Goal: Task Accomplishment & Management: Complete application form

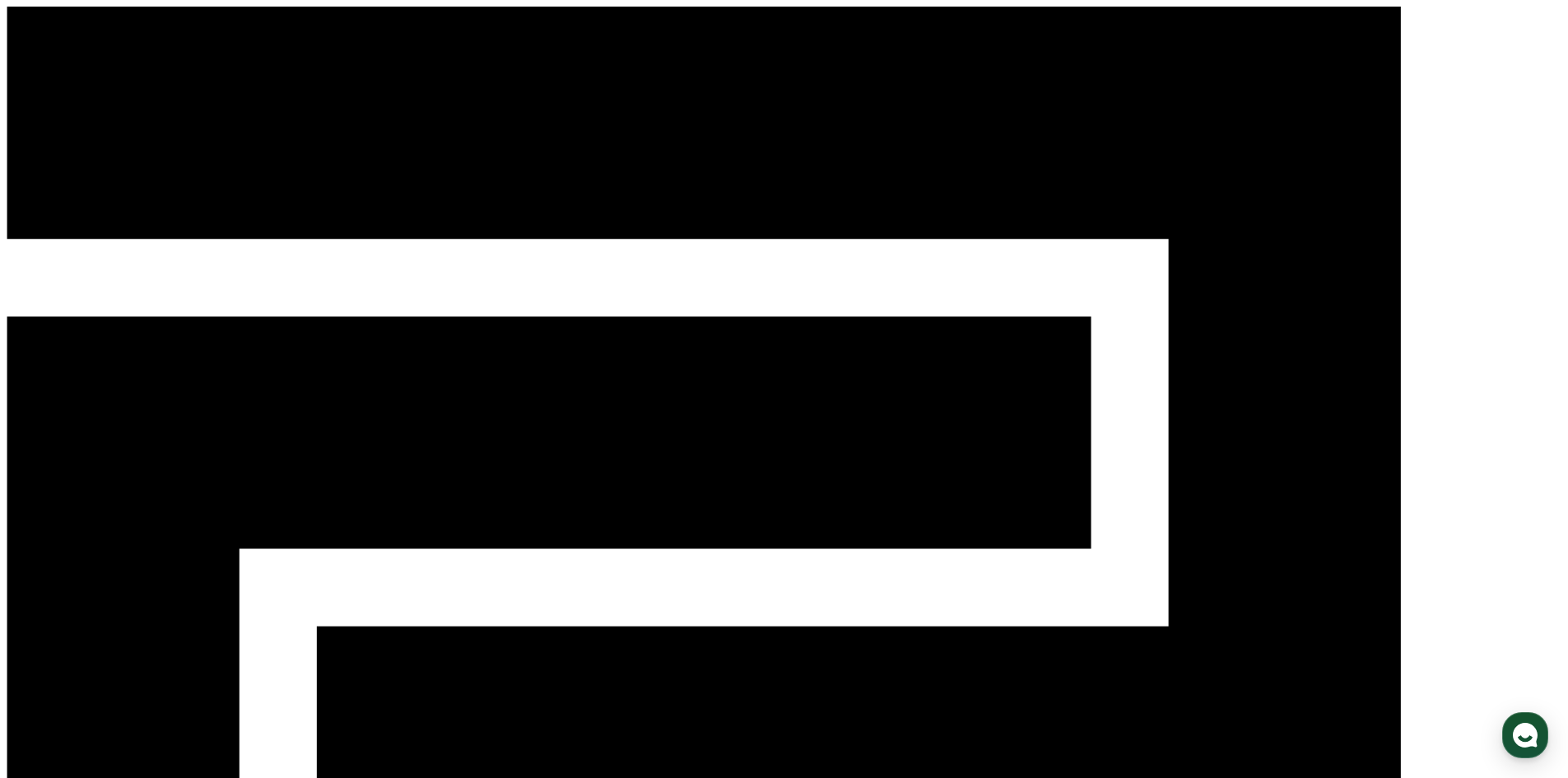
click at [1302, 31] on div "CReward Login" at bounding box center [784, 607] width 1555 height 1200
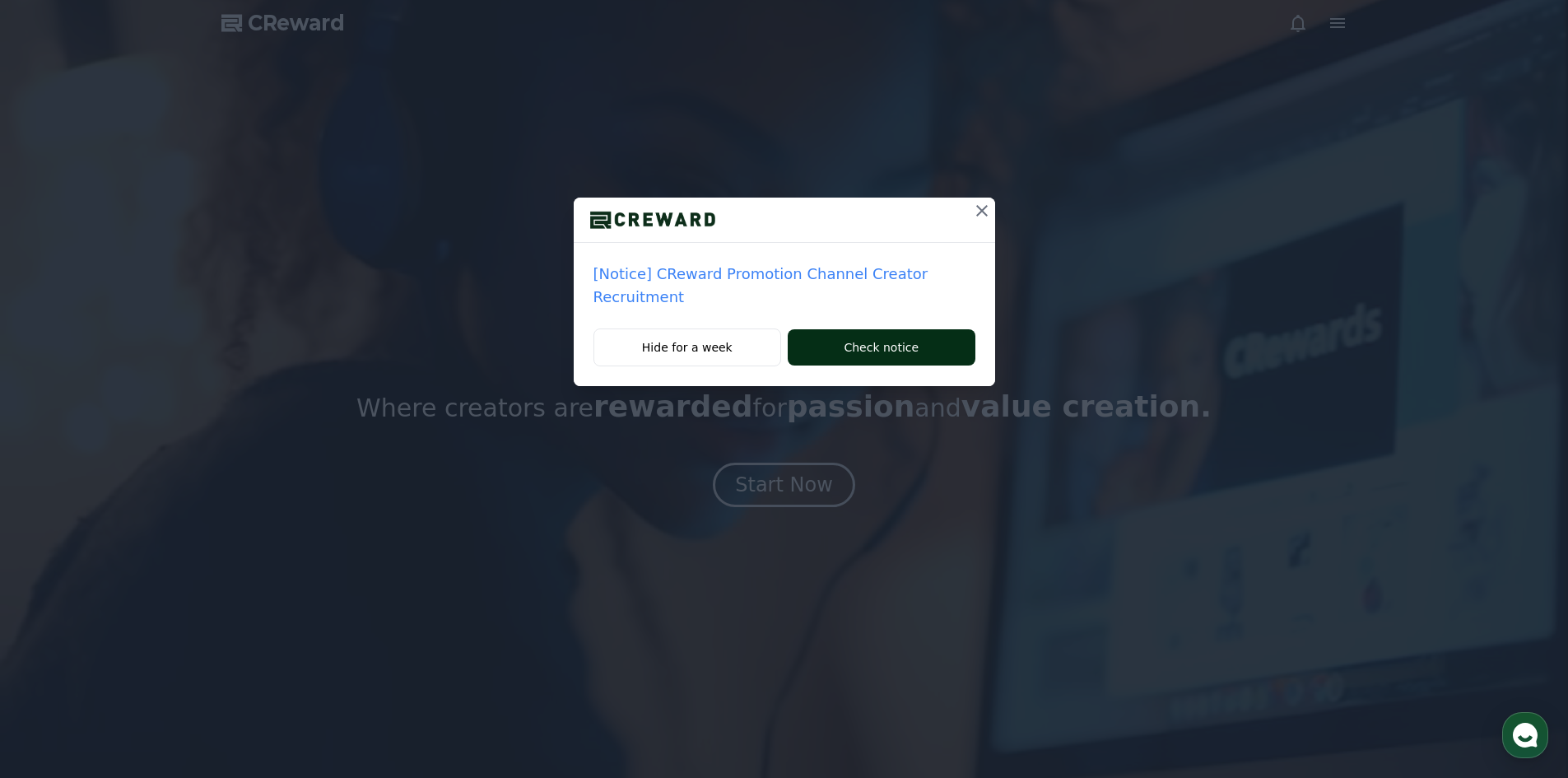
click at [901, 333] on button "Check notice" at bounding box center [881, 348] width 187 height 36
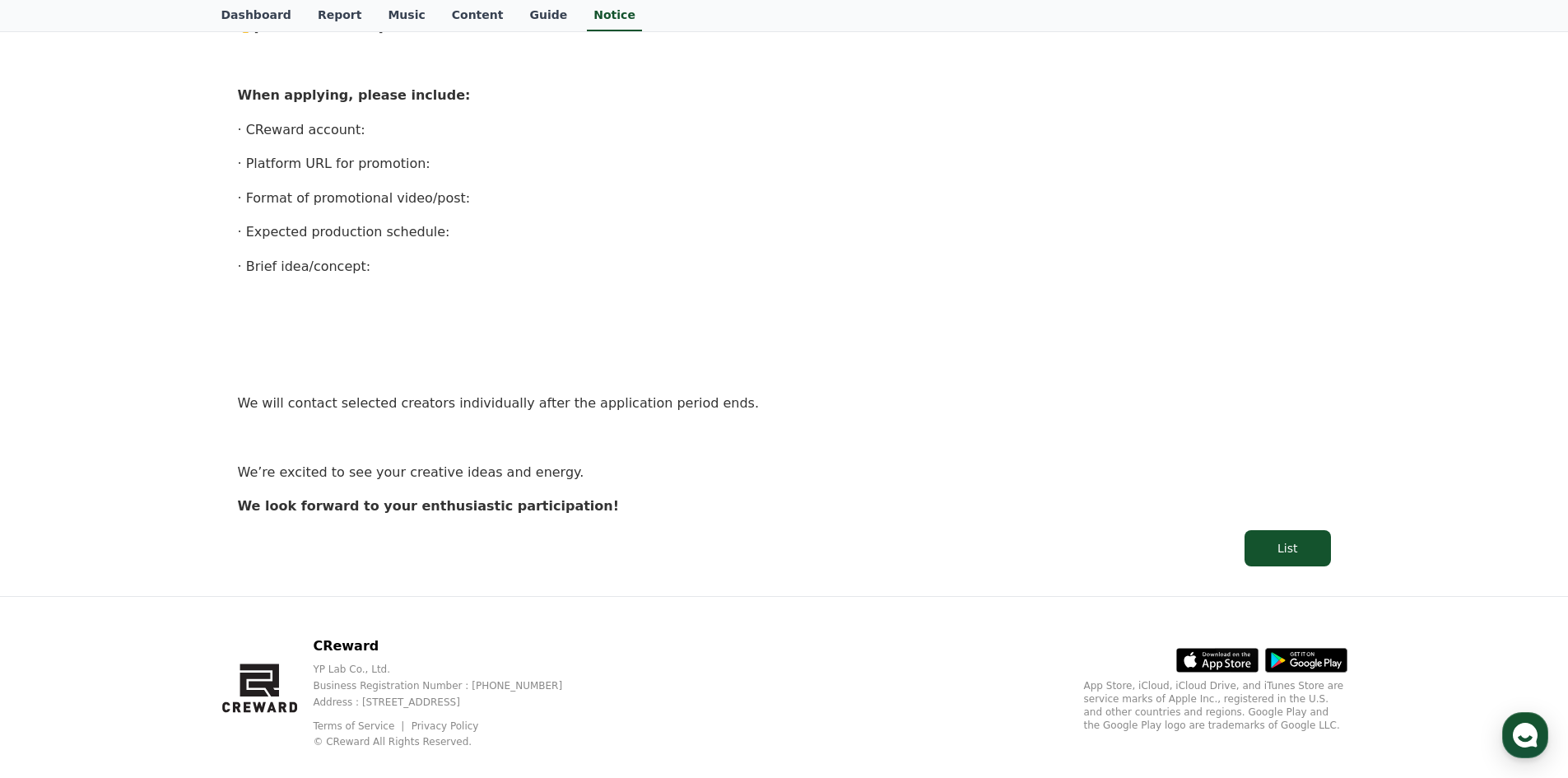
scroll to position [1010, 0]
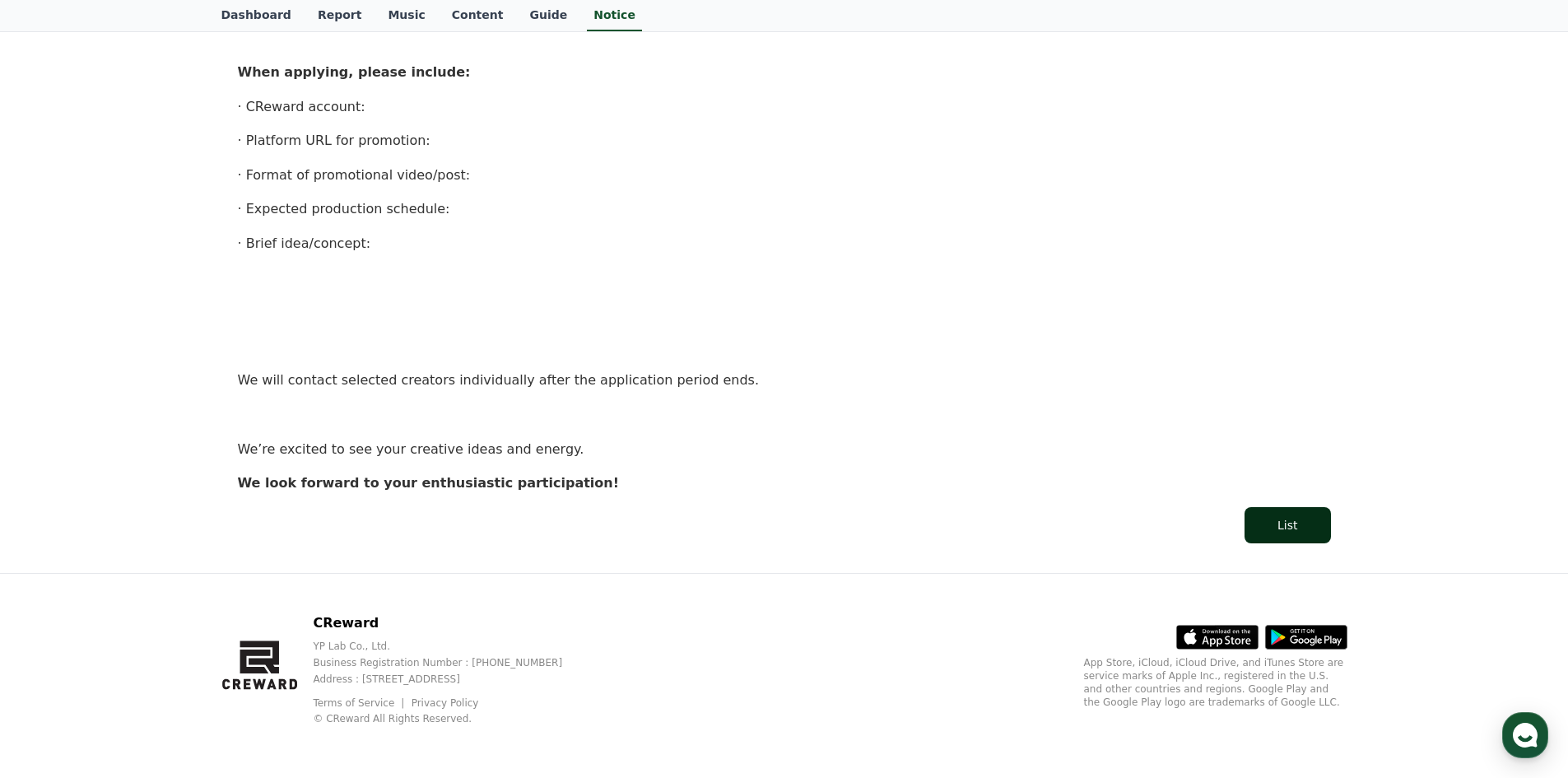
click at [1255, 514] on button "List" at bounding box center [1287, 526] width 86 height 36
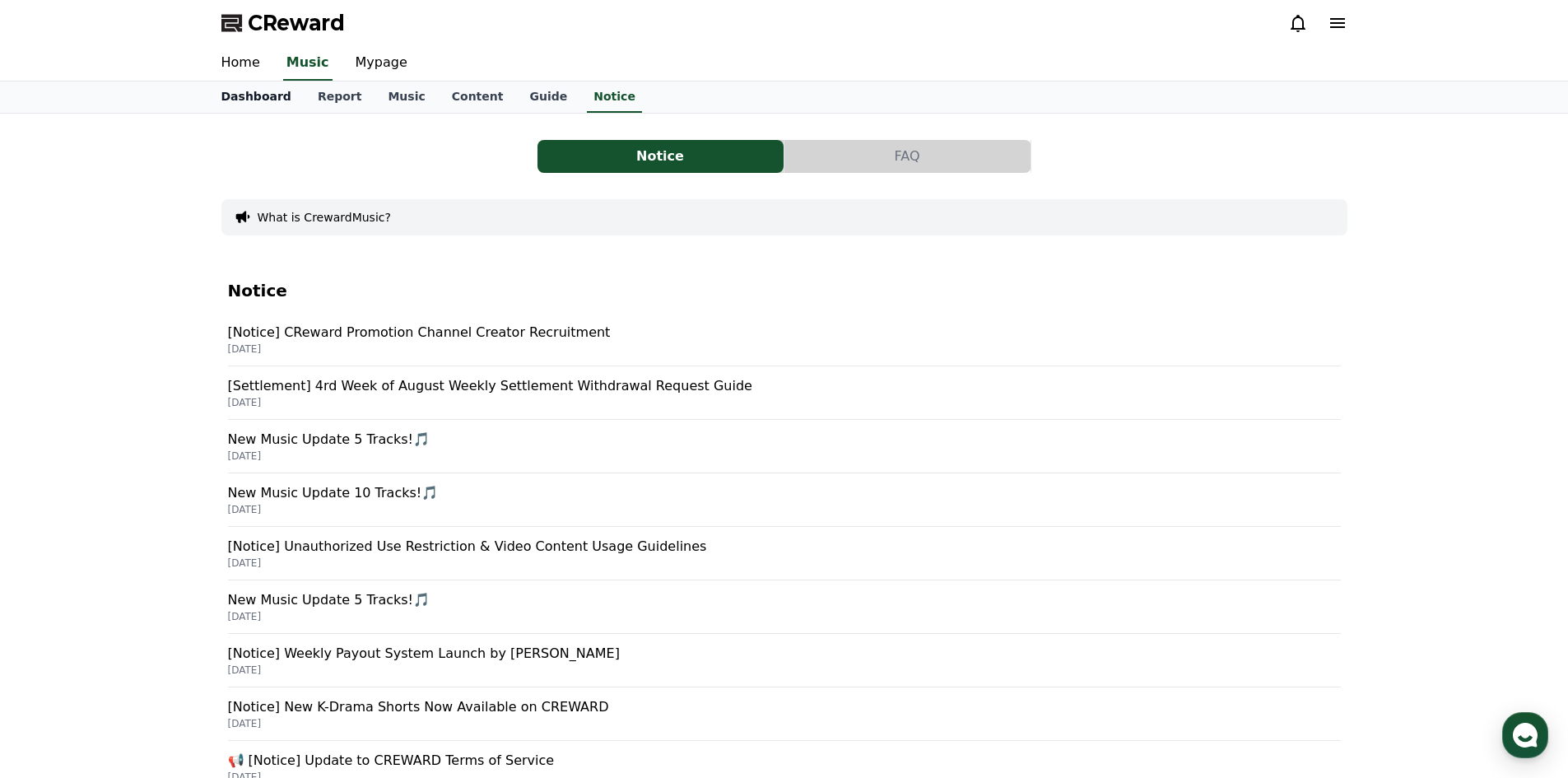
click at [259, 102] on link "Dashboard" at bounding box center [256, 97] width 96 height 31
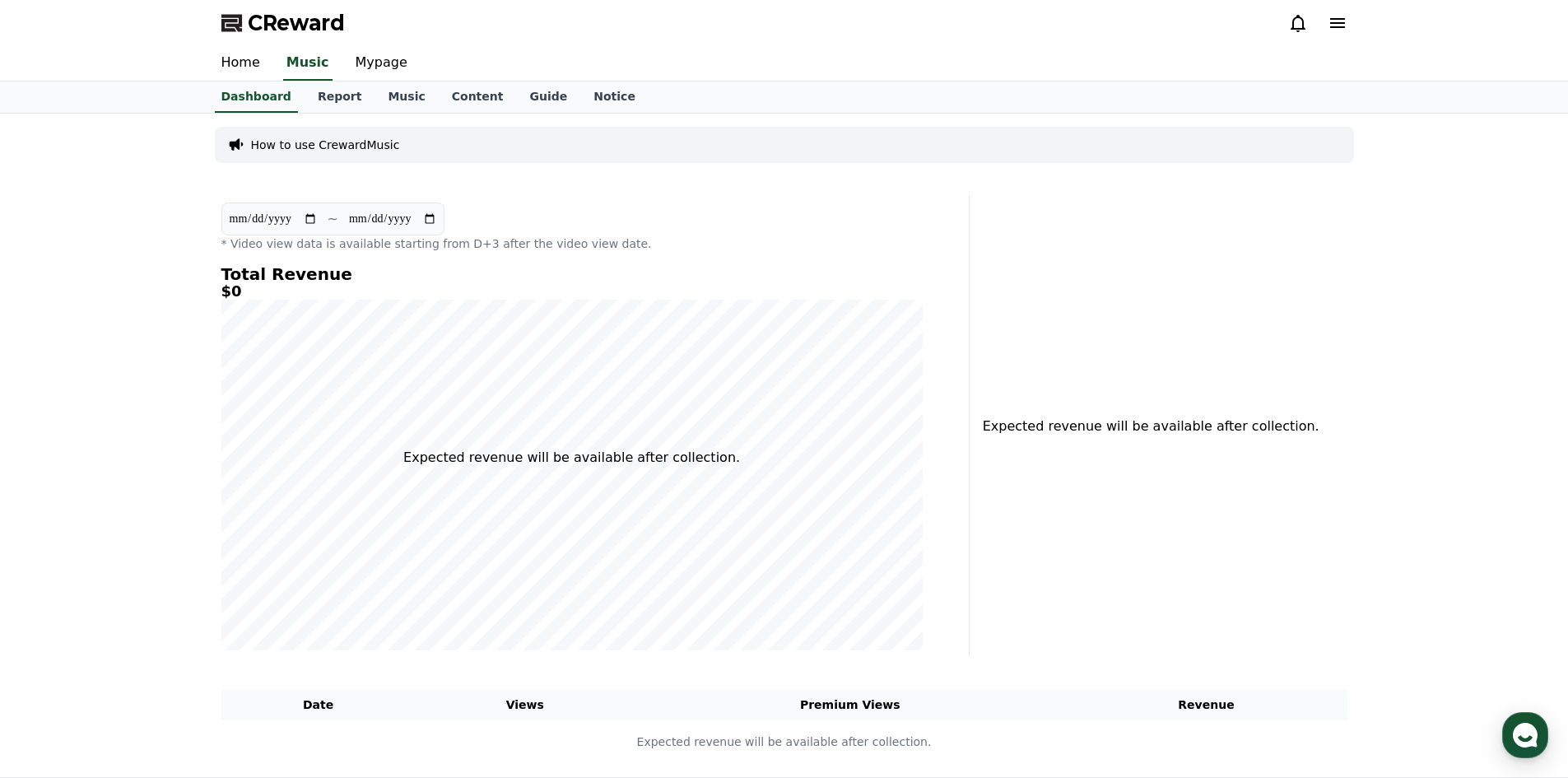
click at [357, 145] on p "How to use CrewardMusic" at bounding box center [326, 144] width 149 height 16
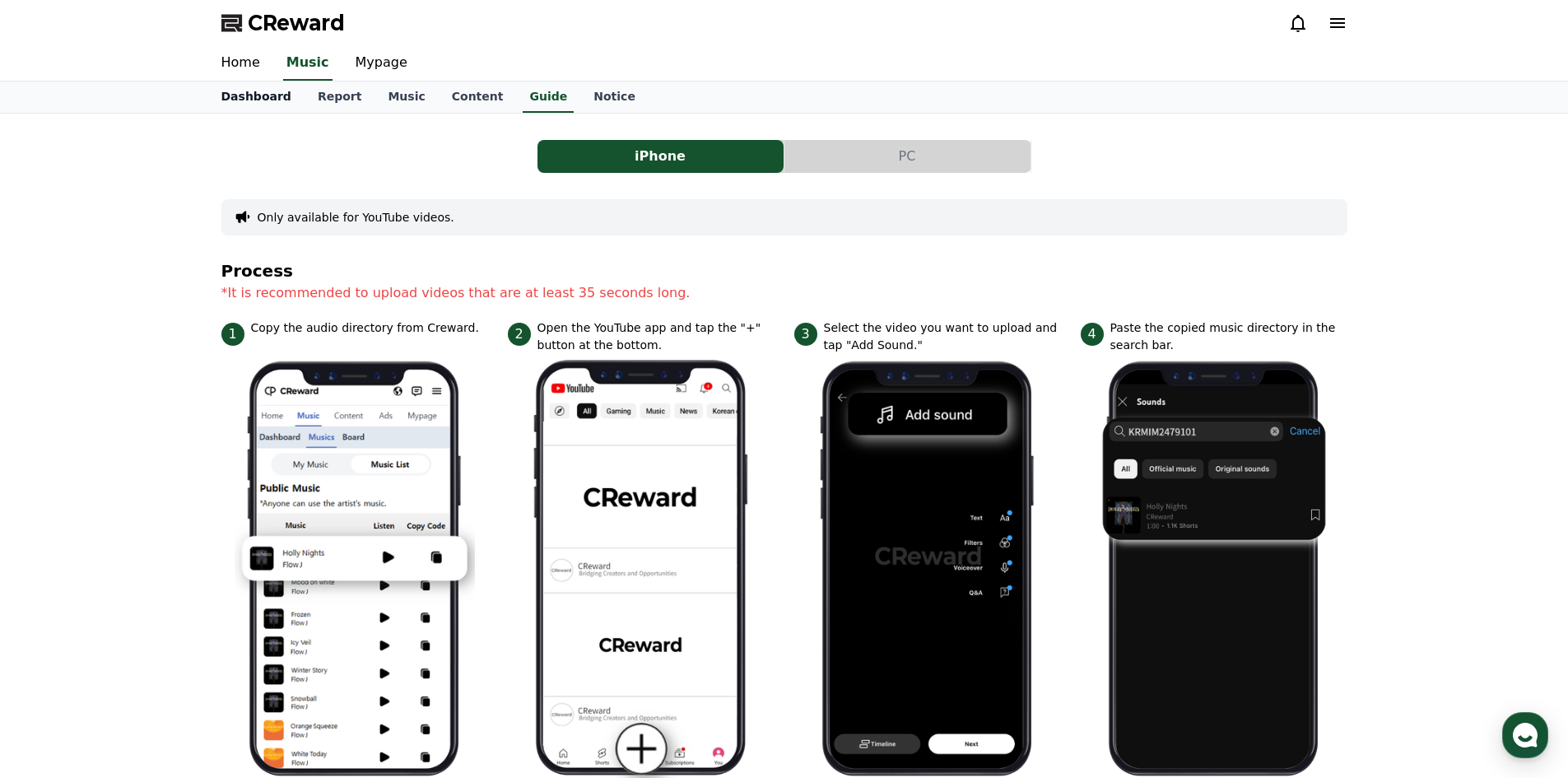
click at [256, 101] on link "Dashboard" at bounding box center [256, 97] width 96 height 31
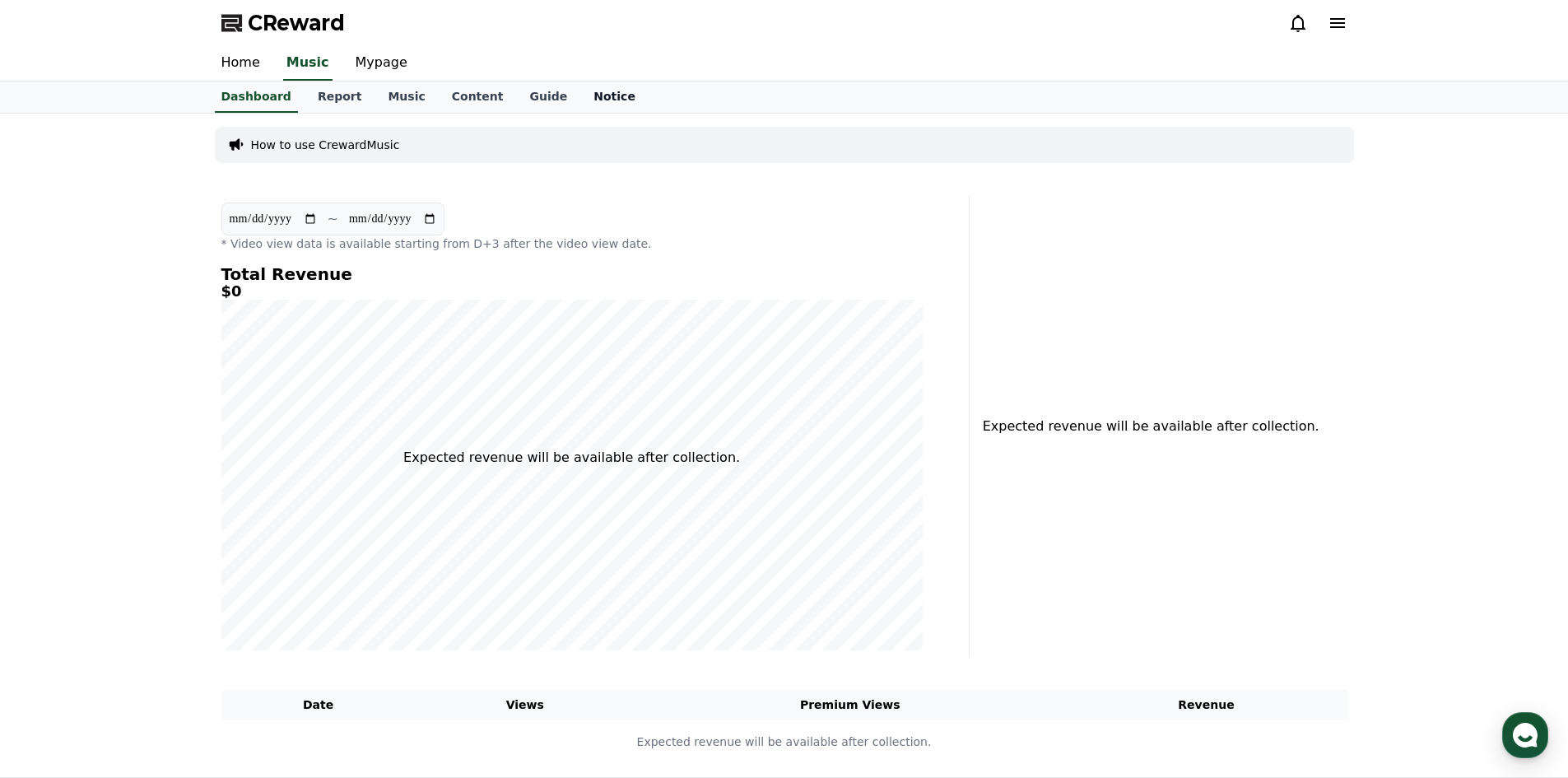
click at [580, 99] on link "Notice" at bounding box center [614, 97] width 69 height 31
click at [367, 68] on link "Mypage" at bounding box center [382, 63] width 78 height 34
select select "**********"
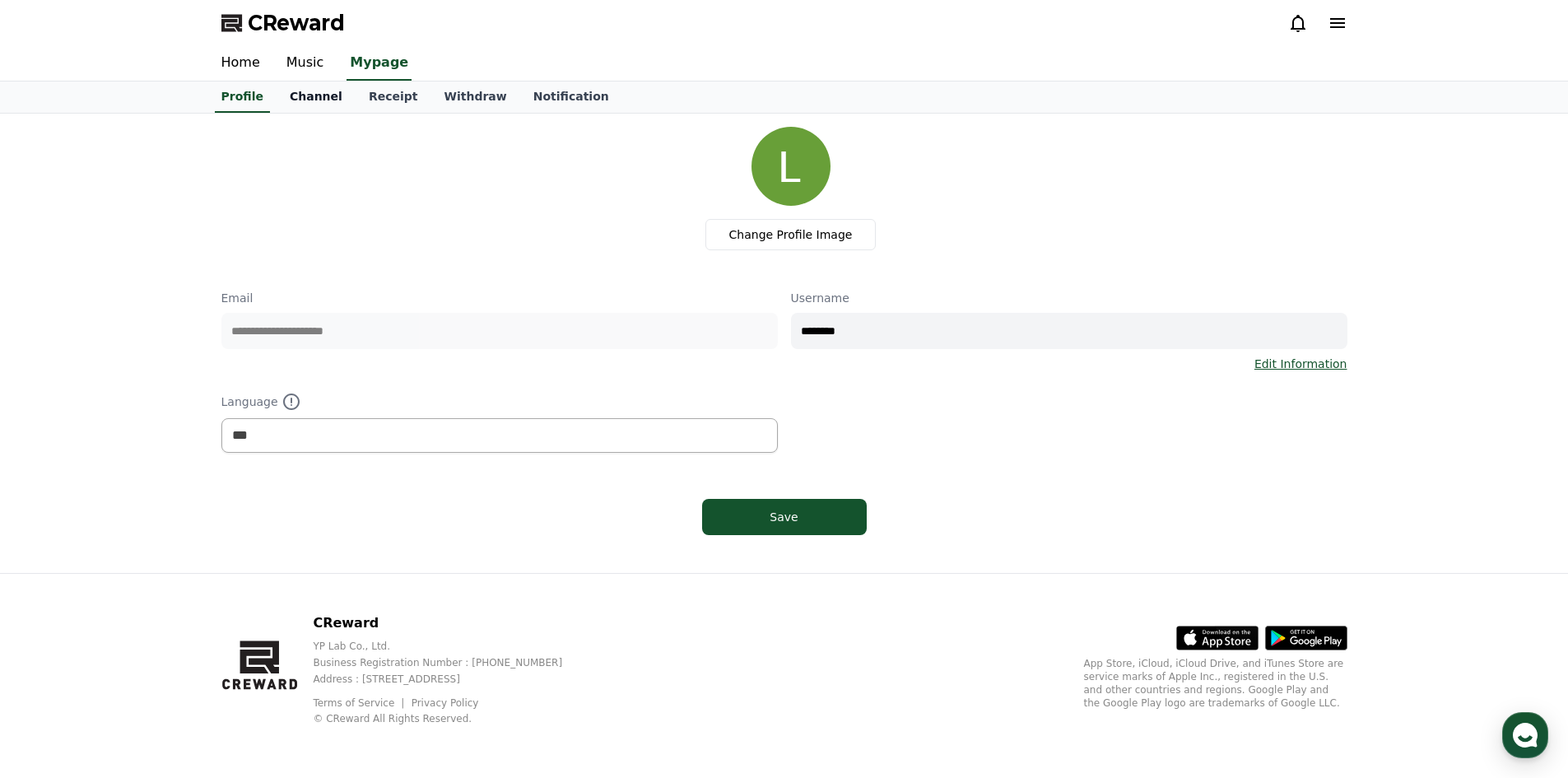
click at [320, 102] on link "Channel" at bounding box center [315, 97] width 79 height 31
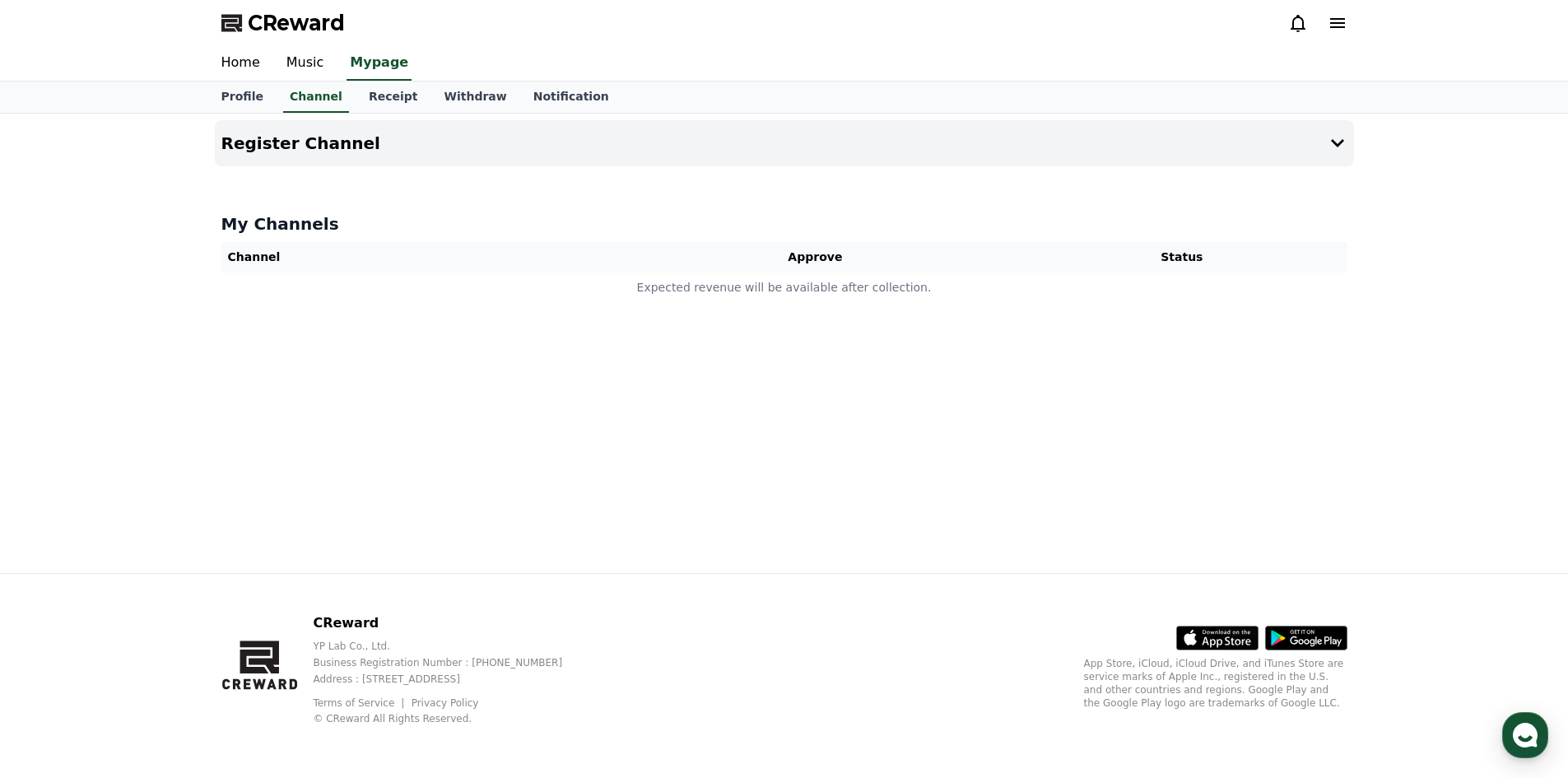
click at [926, 250] on th "Approve" at bounding box center [816, 257] width 404 height 30
drag, startPoint x: 926, startPoint y: 250, endPoint x: 890, endPoint y: 267, distance: 39.8
click at [925, 250] on th "Approve" at bounding box center [816, 257] width 404 height 30
click at [670, 135] on button "Register Channel" at bounding box center [784, 143] width 1139 height 46
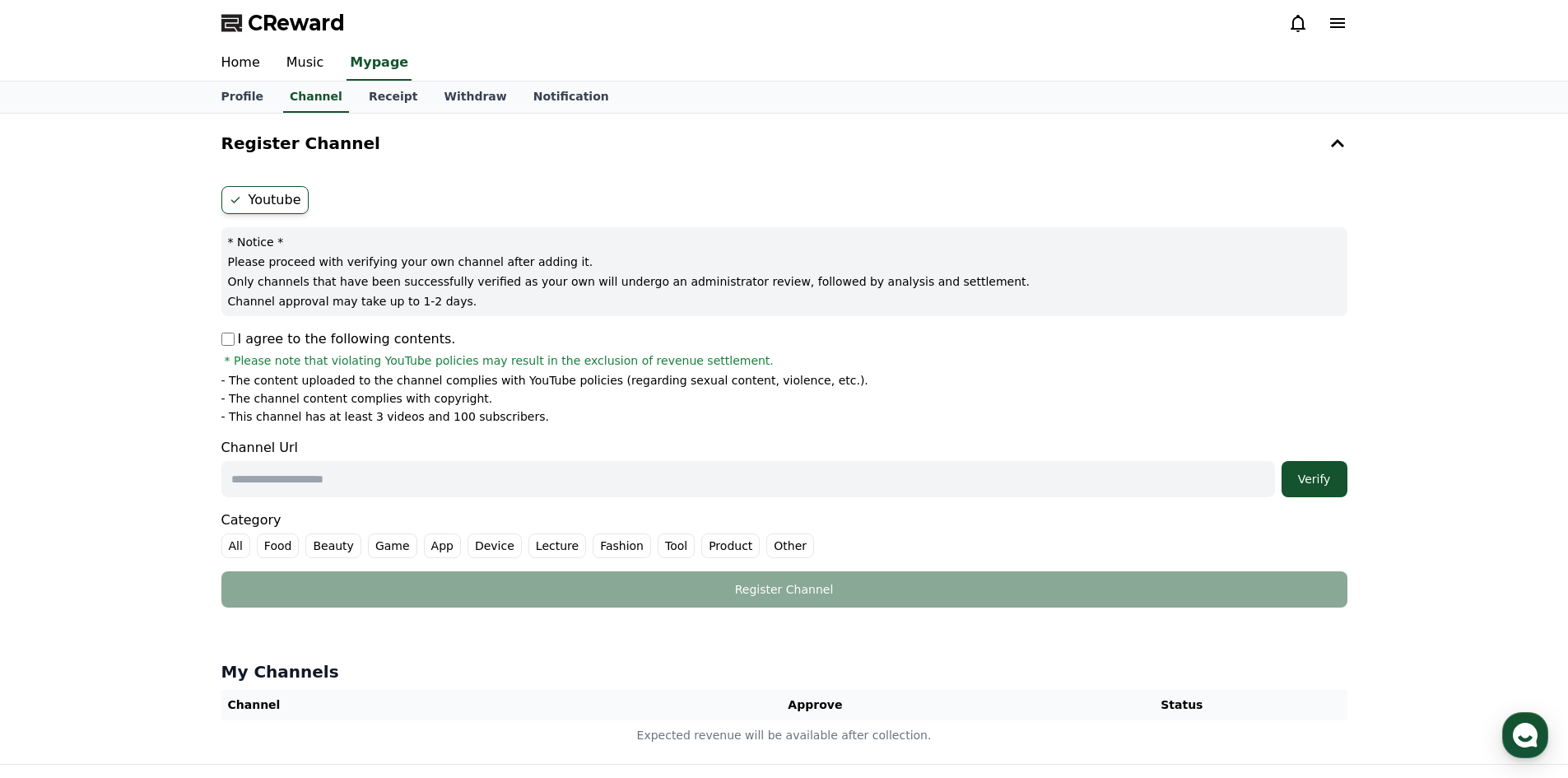
click at [270, 339] on p "I agree to the following contents." at bounding box center [339, 339] width 234 height 20
click at [380, 257] on p "Please proceed with verifying your own channel after adding it." at bounding box center [784, 261] width 1113 height 16
click at [380, 258] on p "Please proceed with verifying your own channel after adding it." at bounding box center [784, 261] width 1113 height 16
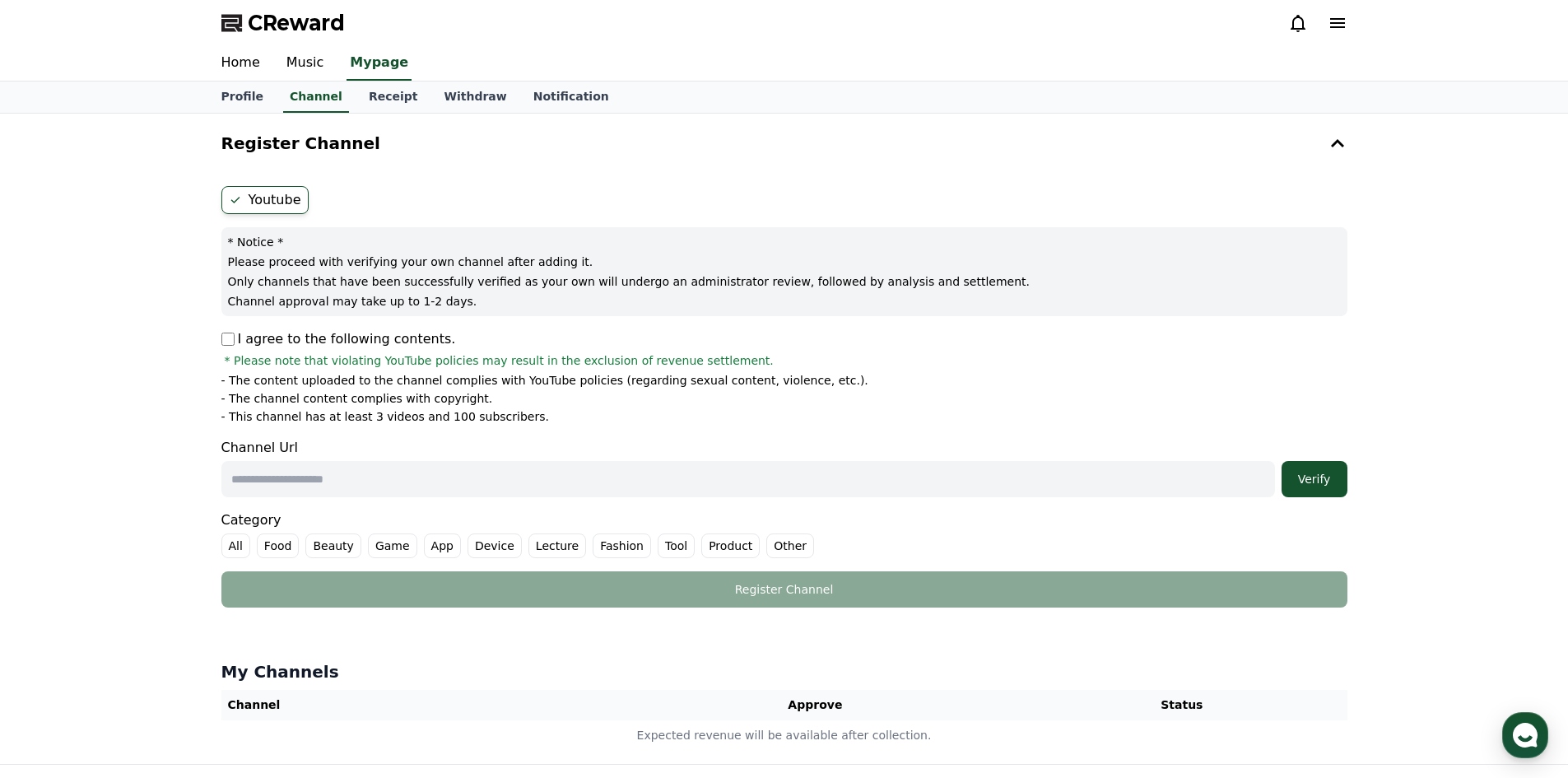
click at [391, 280] on p "Only channels that have been successfully verified as your own will undergo an …" at bounding box center [784, 281] width 1113 height 16
click at [394, 282] on p "Only channels that have been successfully verified as your own will undergo an …" at bounding box center [784, 281] width 1113 height 16
drag, startPoint x: 294, startPoint y: 276, endPoint x: 706, endPoint y: 283, distance: 412.1
click at [707, 283] on p "Only channels that have been successfully verified as your own will undergo an …" at bounding box center [784, 281] width 1113 height 16
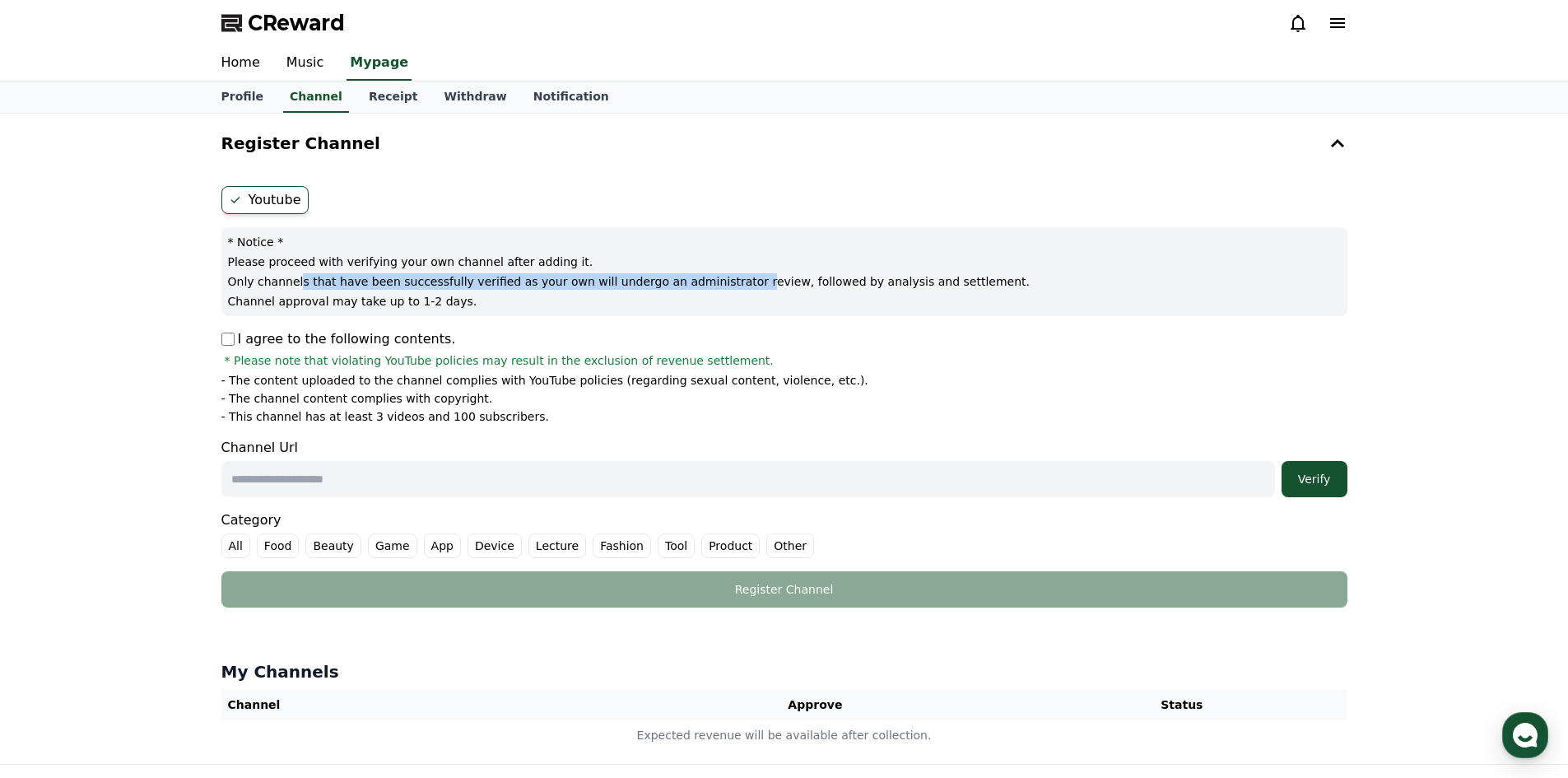
click at [705, 283] on p "Only channels that have been successfully verified as your own will undergo an …" at bounding box center [784, 281] width 1113 height 16
drag, startPoint x: 784, startPoint y: 272, endPoint x: 808, endPoint y: 275, distance: 24.2
click at [808, 275] on p "Only channels that have been successfully verified as your own will undergo an …" at bounding box center [784, 281] width 1113 height 16
drag, startPoint x: 808, startPoint y: 275, endPoint x: 752, endPoint y: 279, distance: 56.1
click at [808, 276] on p "Only channels that have been successfully verified as your own will undergo an …" at bounding box center [784, 281] width 1113 height 16
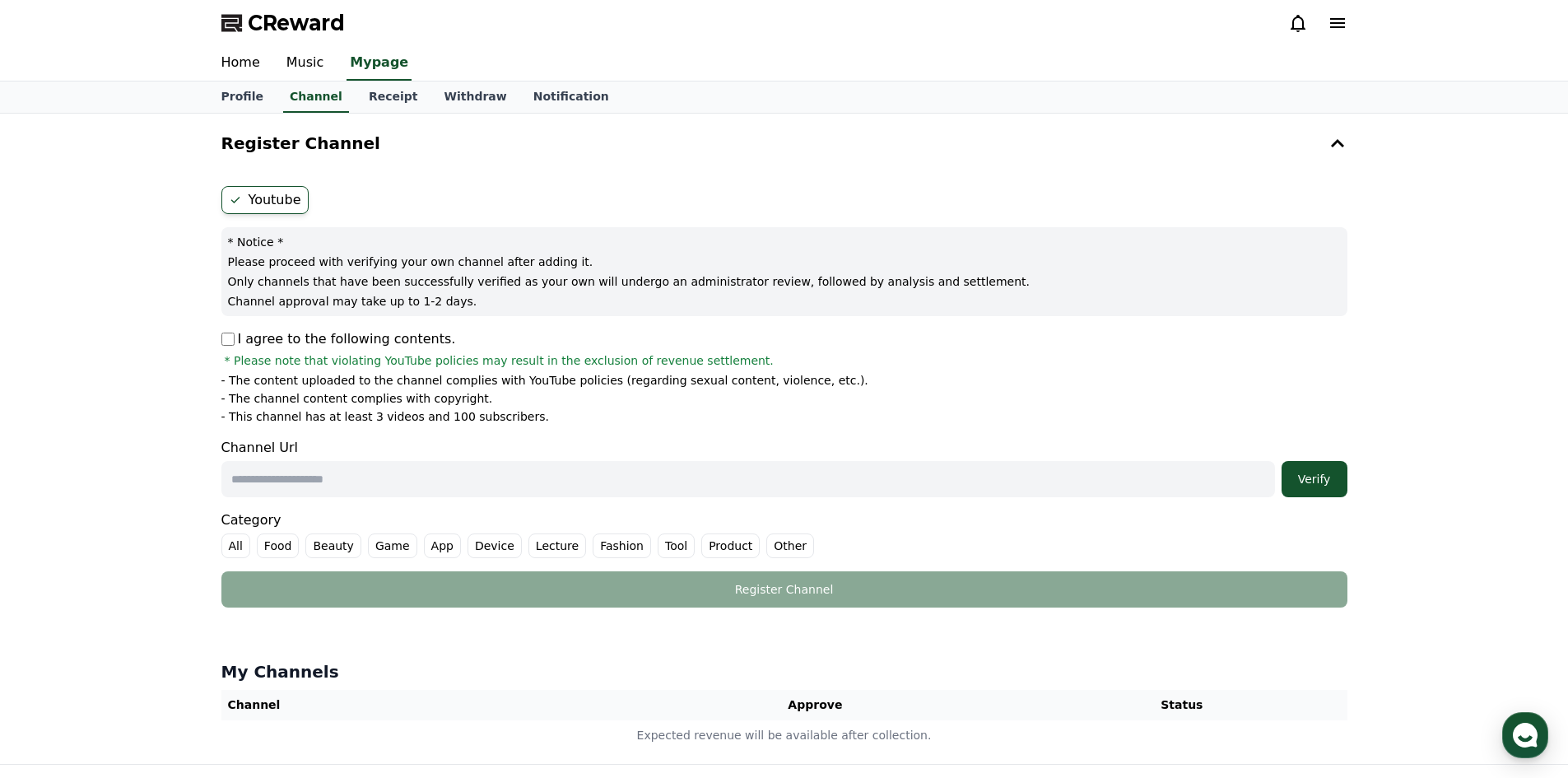
click at [529, 290] on div "* Notice * Please proceed with verifying your own channel after adding it. Only…" at bounding box center [784, 271] width 1126 height 89
click at [766, 537] on label "Other" at bounding box center [790, 546] width 48 height 25
click at [523, 489] on input "text" at bounding box center [748, 479] width 1053 height 36
paste input "**********"
type input "**********"
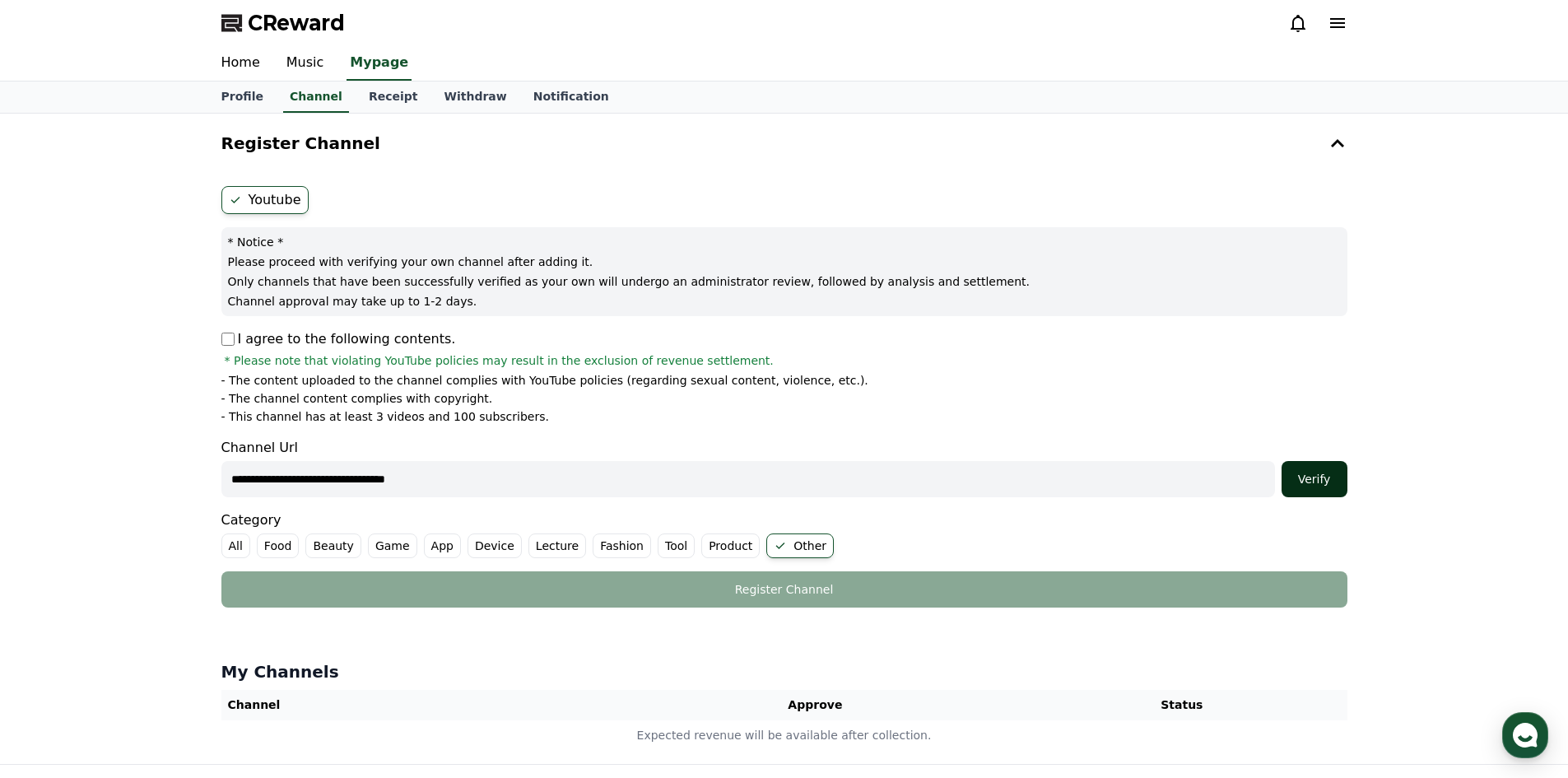
click at [1315, 483] on div "Verify" at bounding box center [1314, 478] width 52 height 16
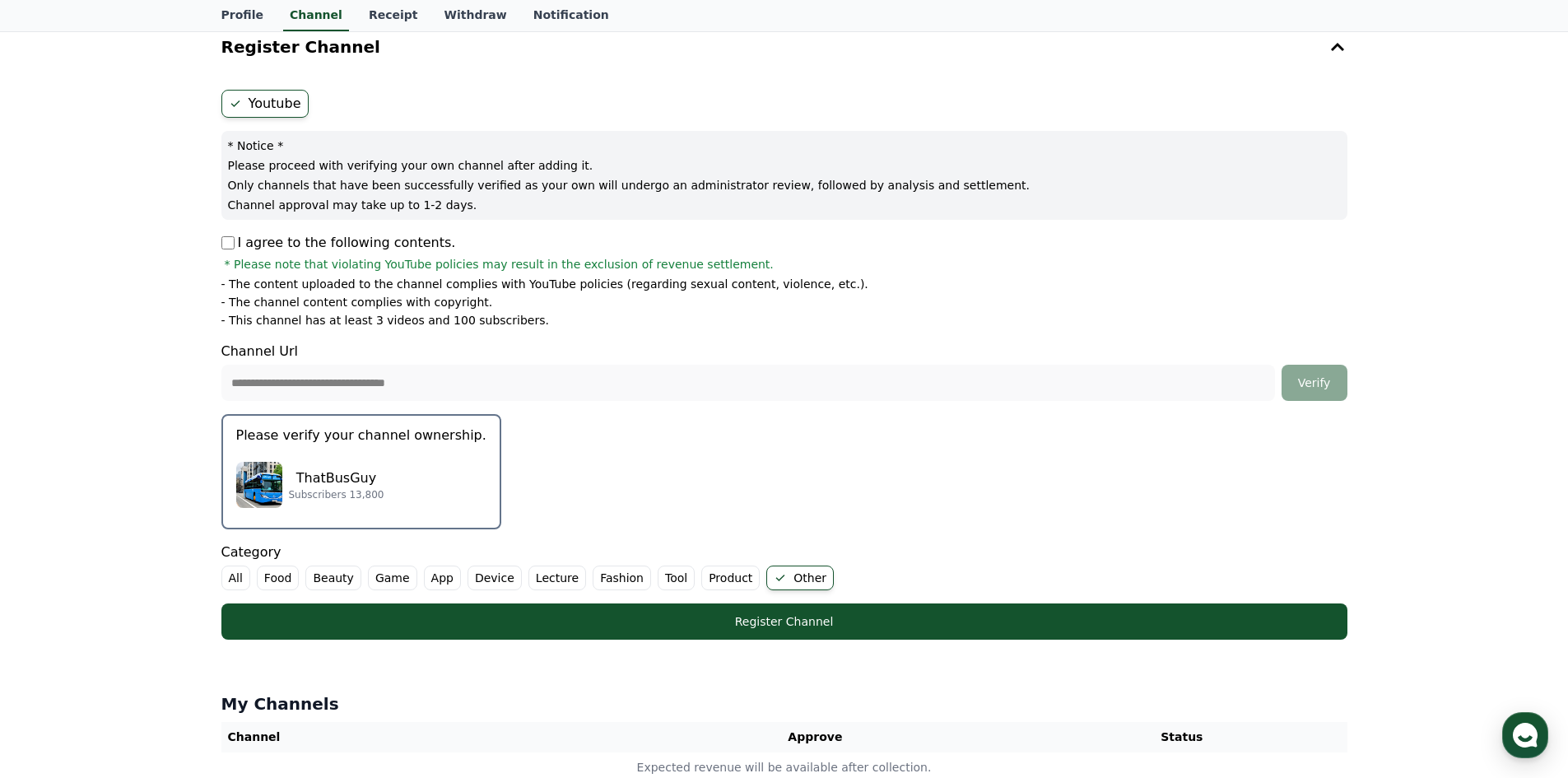
scroll to position [165, 0]
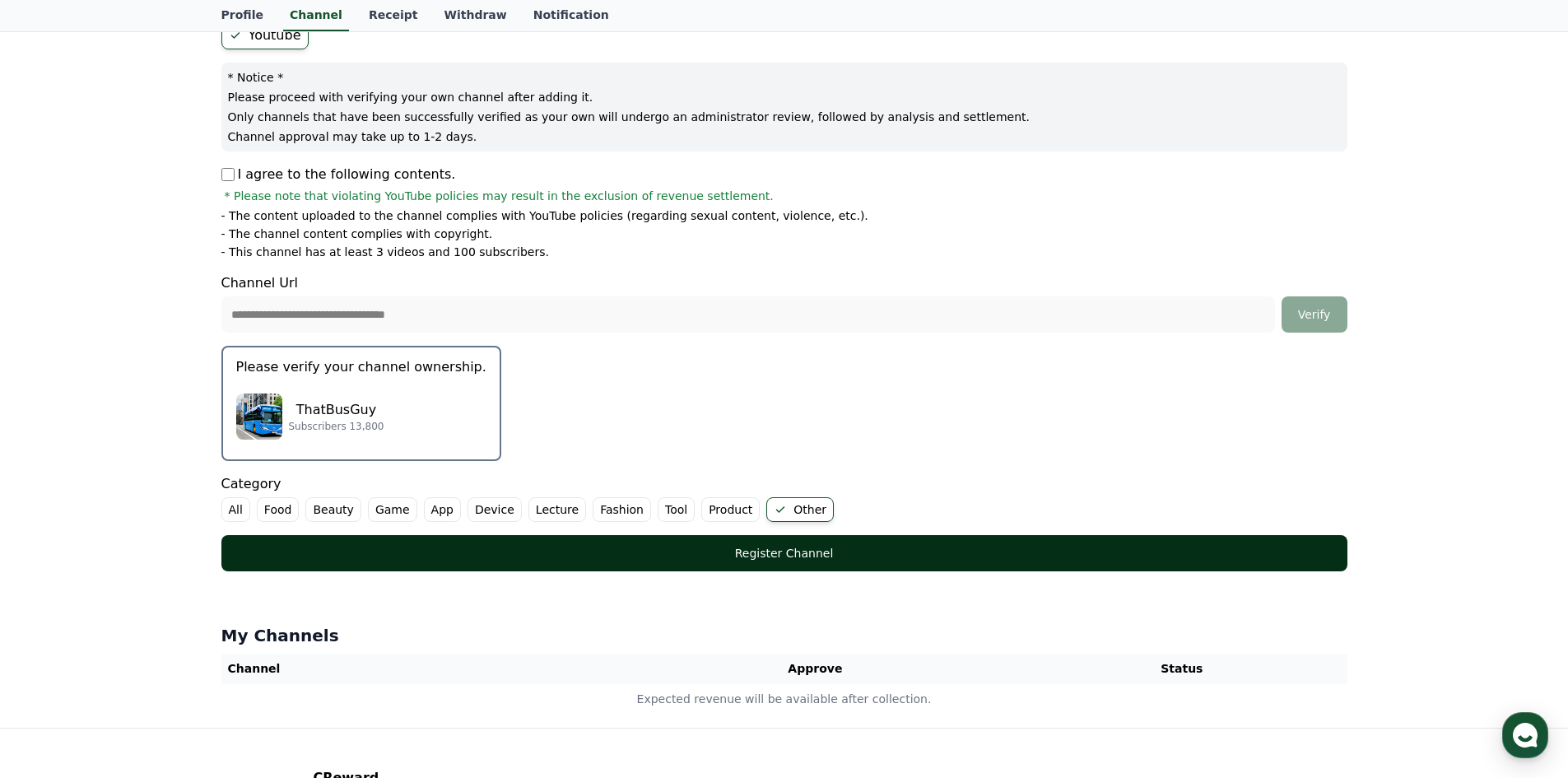
click at [828, 555] on div "Register Channel" at bounding box center [784, 552] width 1060 height 16
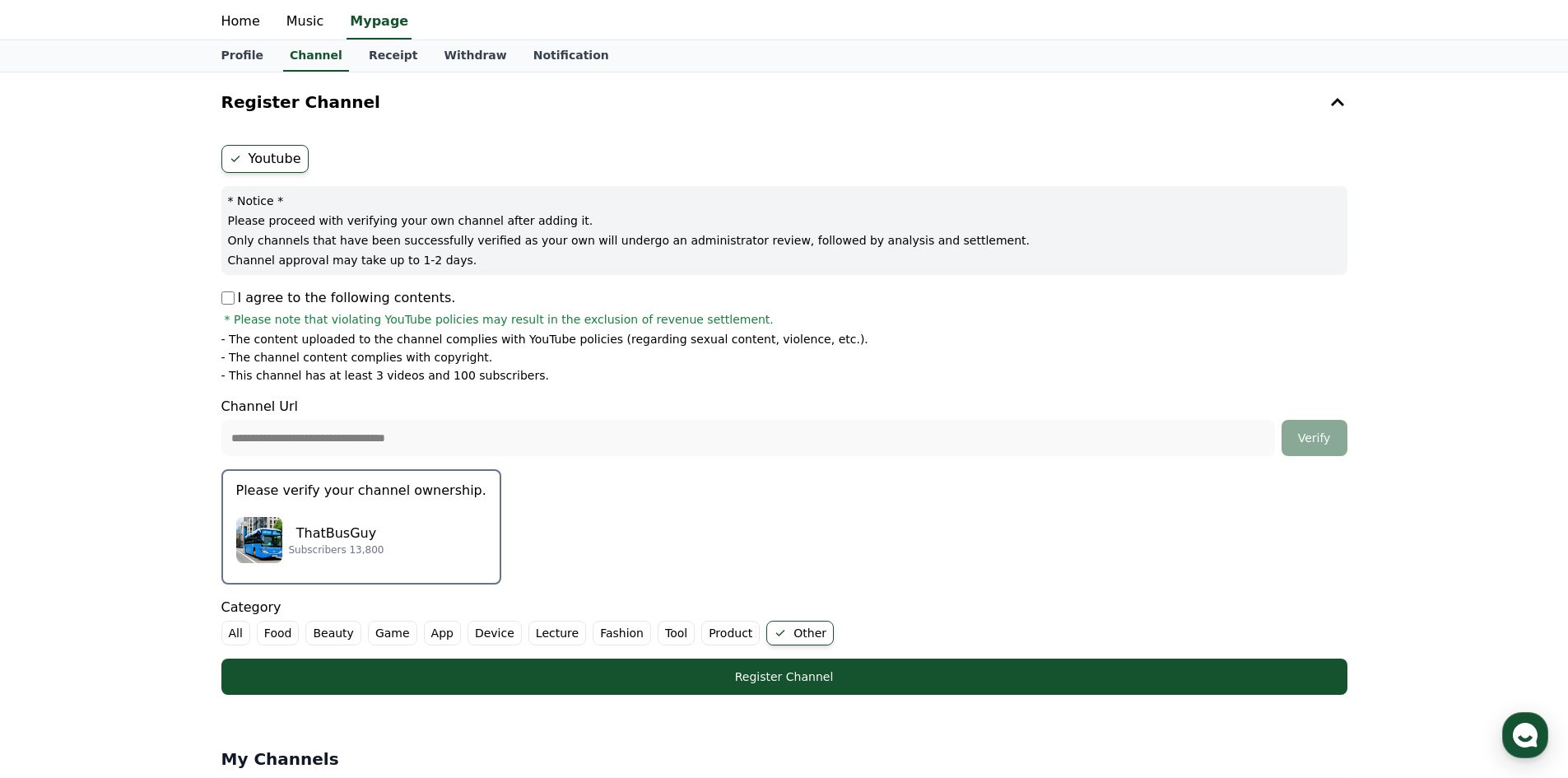
scroll to position [0, 0]
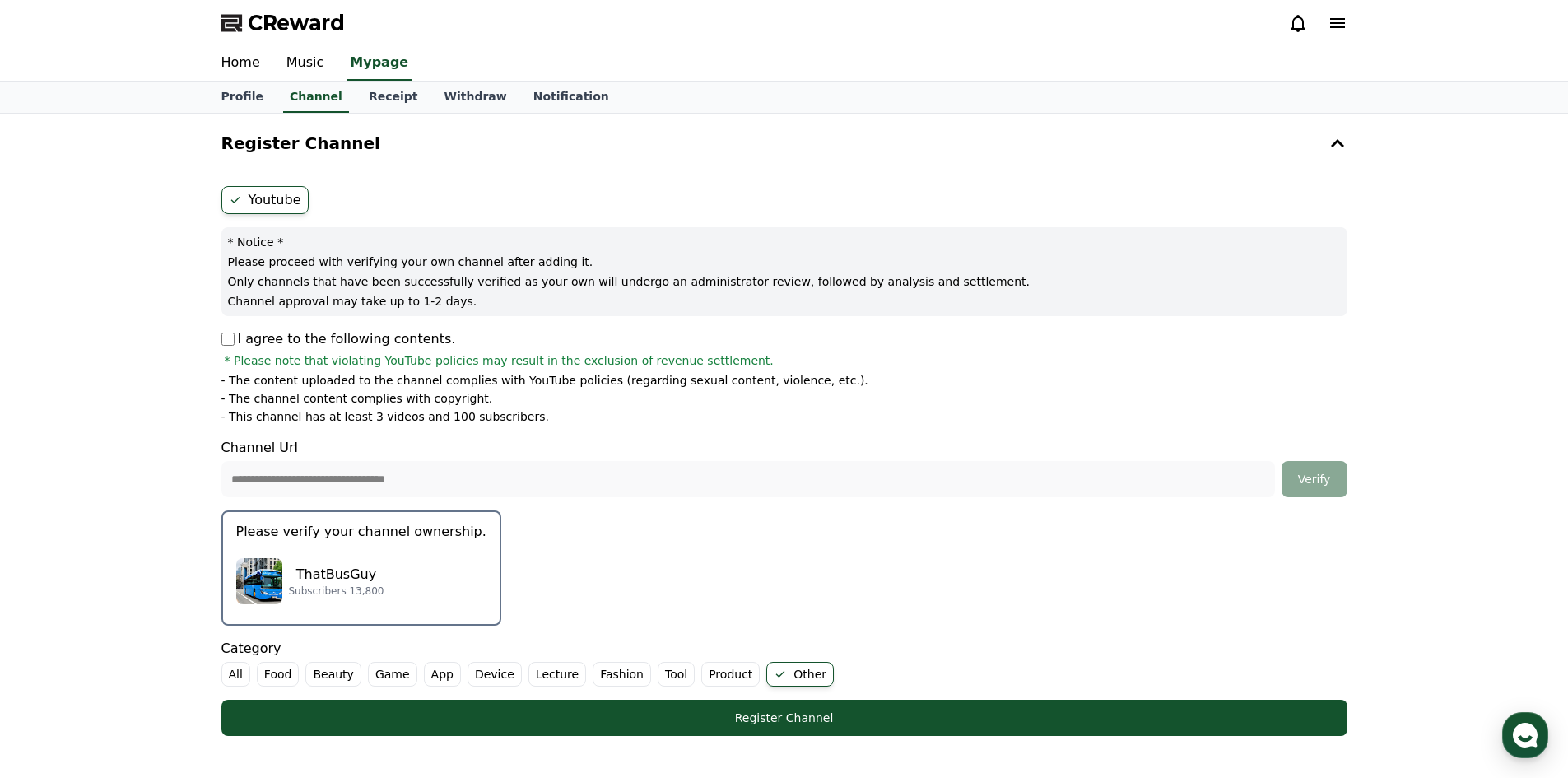
click at [389, 584] on div "ThatBusGuy Subscribers 13,800" at bounding box center [361, 581] width 250 height 66
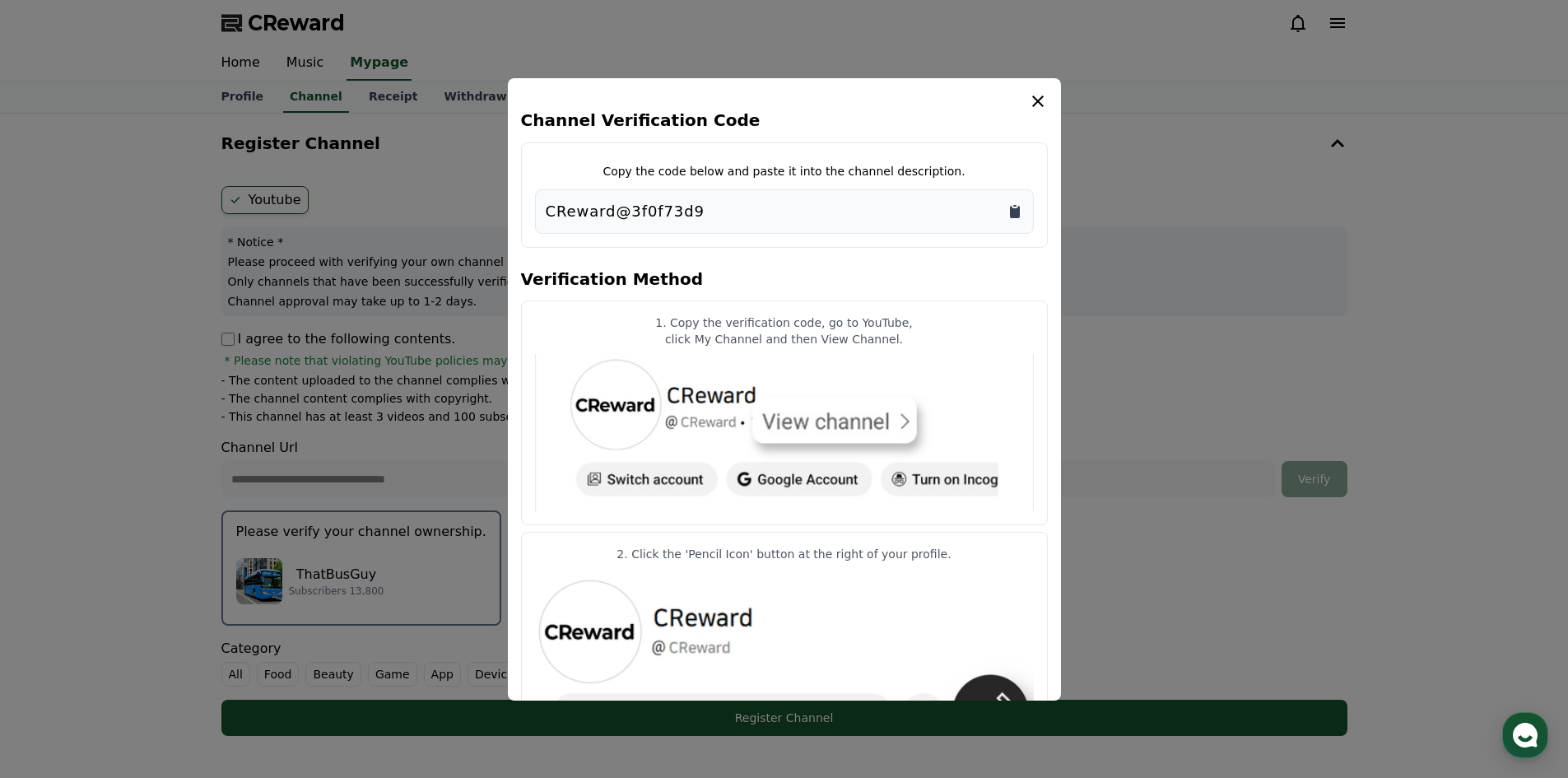
click at [1020, 212] on icon "Copy to clipboard" at bounding box center [1014, 211] width 16 height 16
click at [1047, 110] on icon "modal" at bounding box center [1038, 101] width 20 height 20
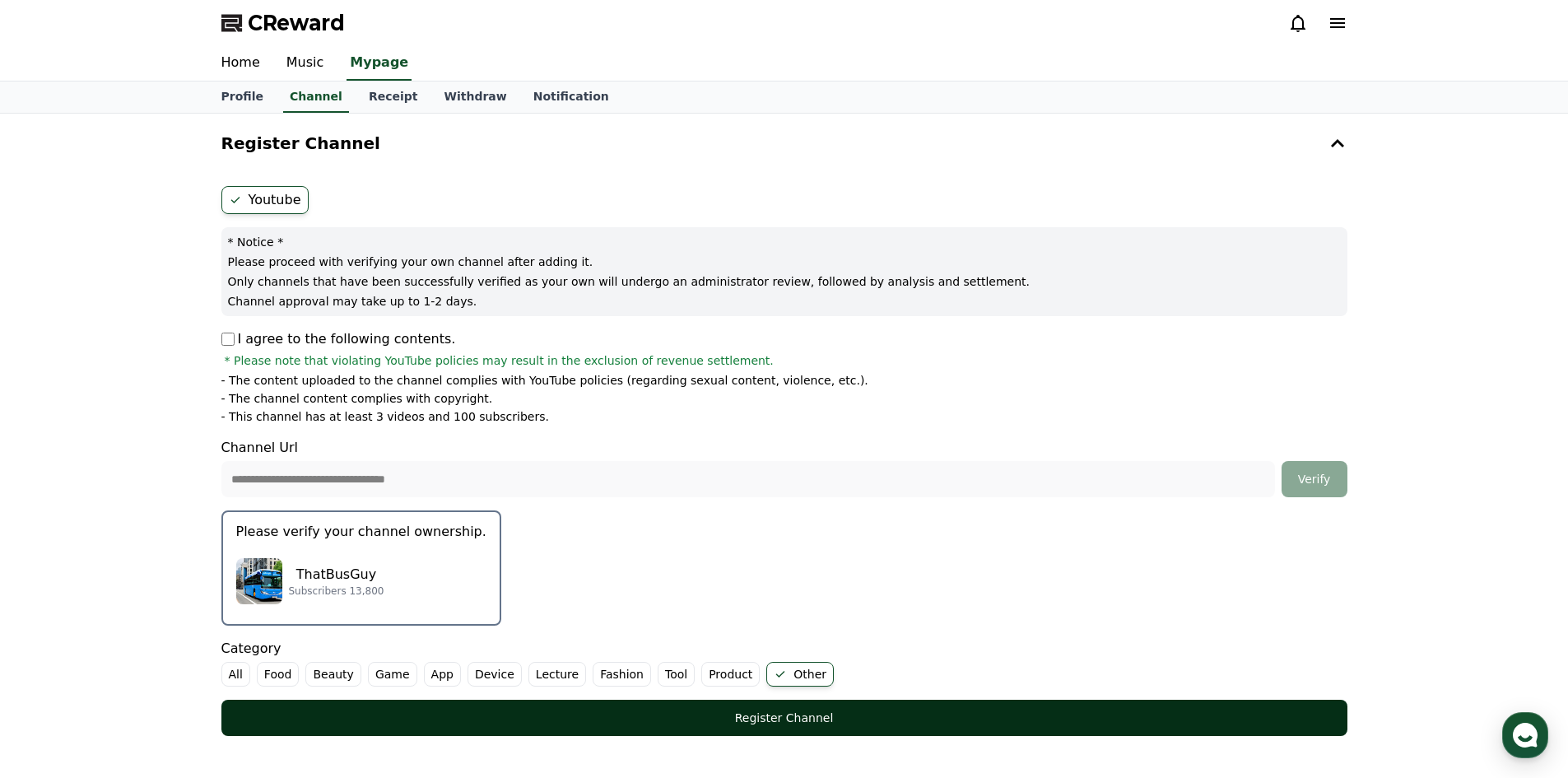
click at [748, 708] on button "Register Channel" at bounding box center [784, 718] width 1126 height 36
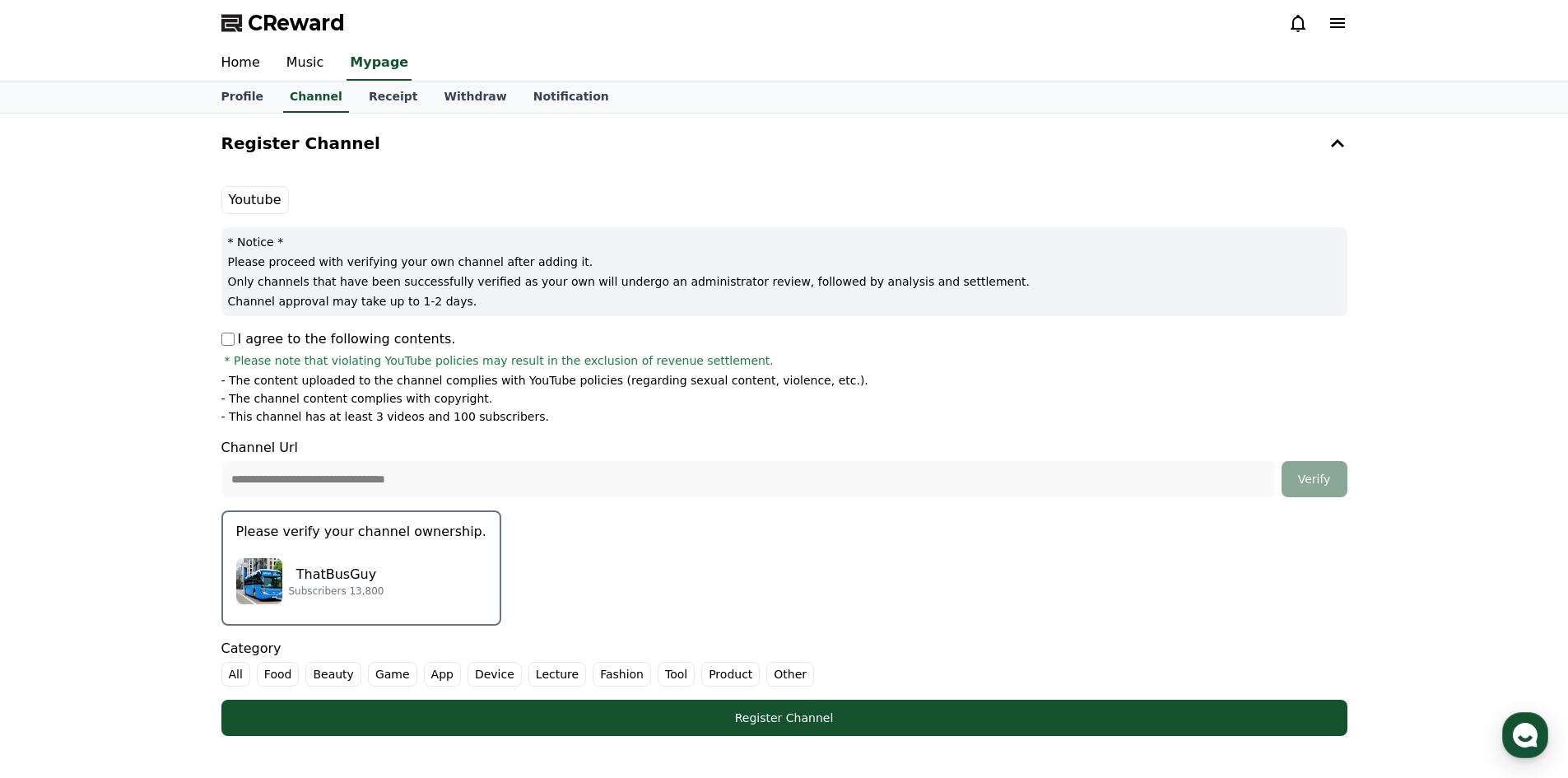
scroll to position [1, 0]
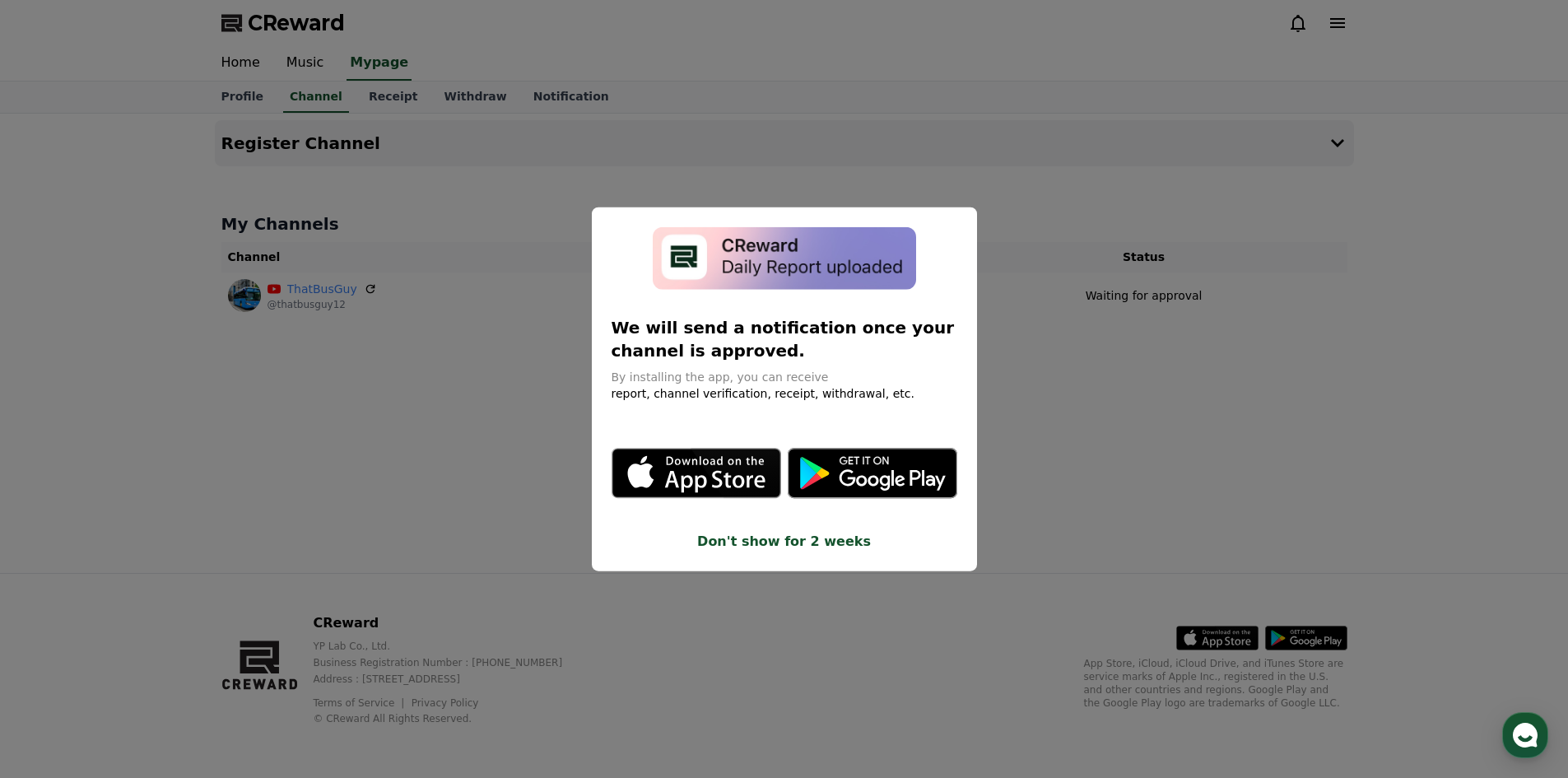
click at [1103, 502] on button "close modal" at bounding box center [784, 389] width 1568 height 778
